Goal: Information Seeking & Learning: Find specific fact

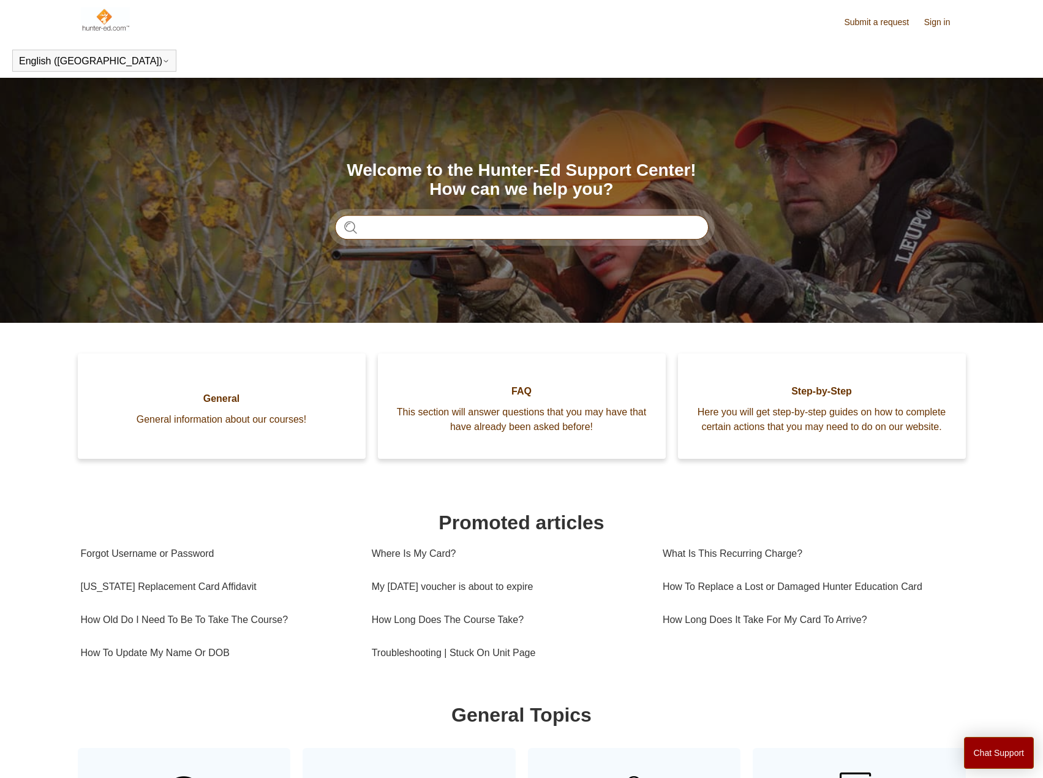
click at [488, 226] on input "Search" at bounding box center [522, 227] width 374 height 25
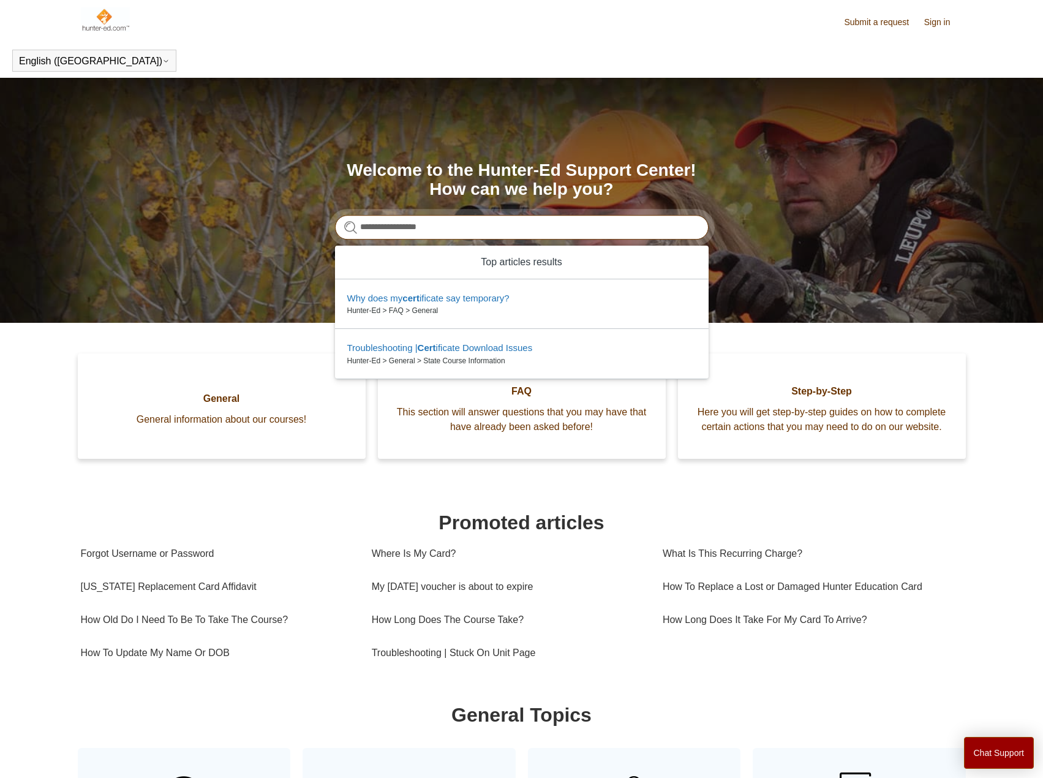
type input "**********"
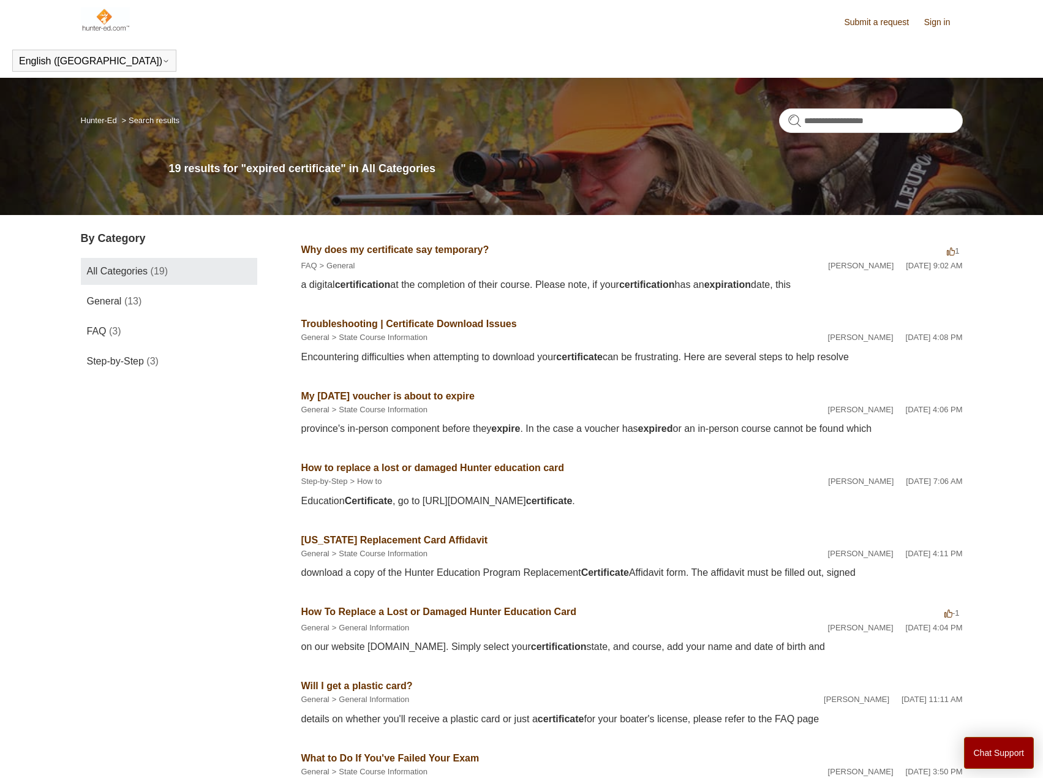
click at [375, 244] on link "Why does my certificate say temporary?" at bounding box center [395, 249] width 188 height 10
